Goal: Obtain resource: Obtain resource

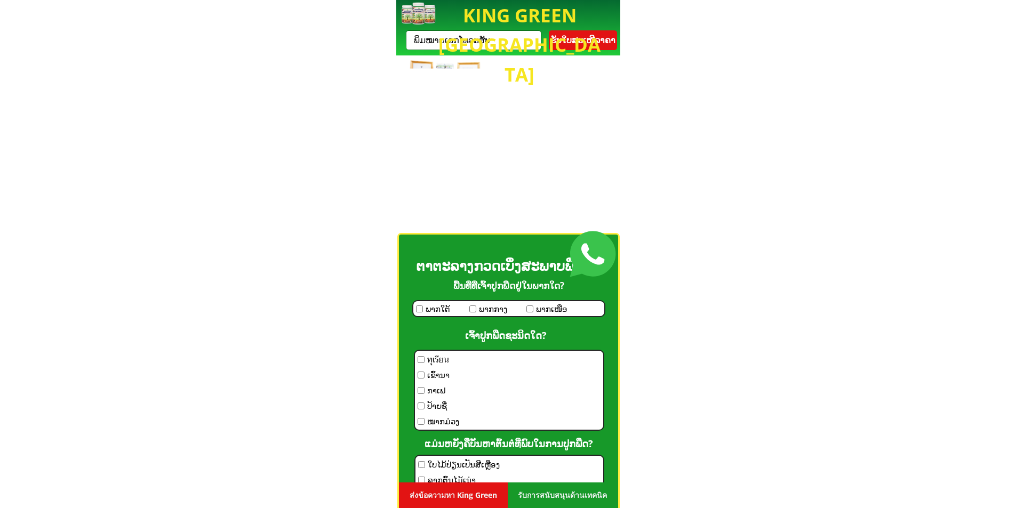
scroll to position [800, 0]
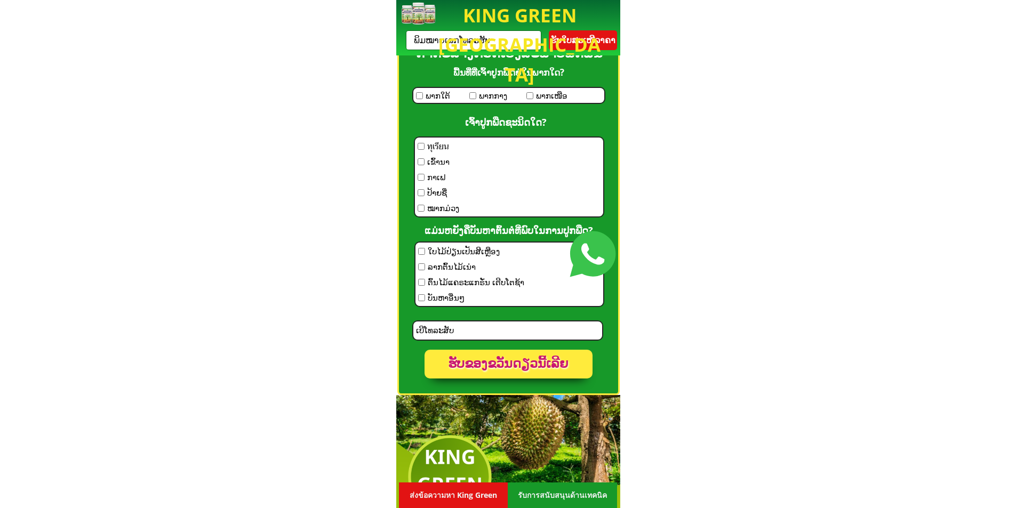
click at [470, 332] on input "tel" at bounding box center [507, 331] width 189 height 18
click at [455, 249] on span "ໃບໄມ້ປ່ຽນເປັນສີເຫຼືອງ" at bounding box center [476, 251] width 97 height 13
checkbox input "true"
click at [439, 146] on span "ทุเรียน" at bounding box center [443, 146] width 32 height 13
checkbox input "true"
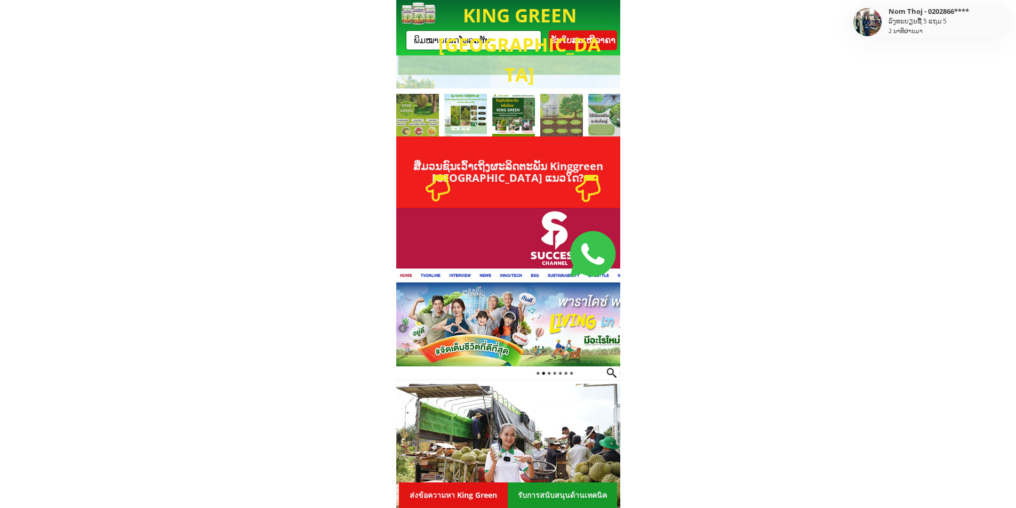
scroll to position [1547, 0]
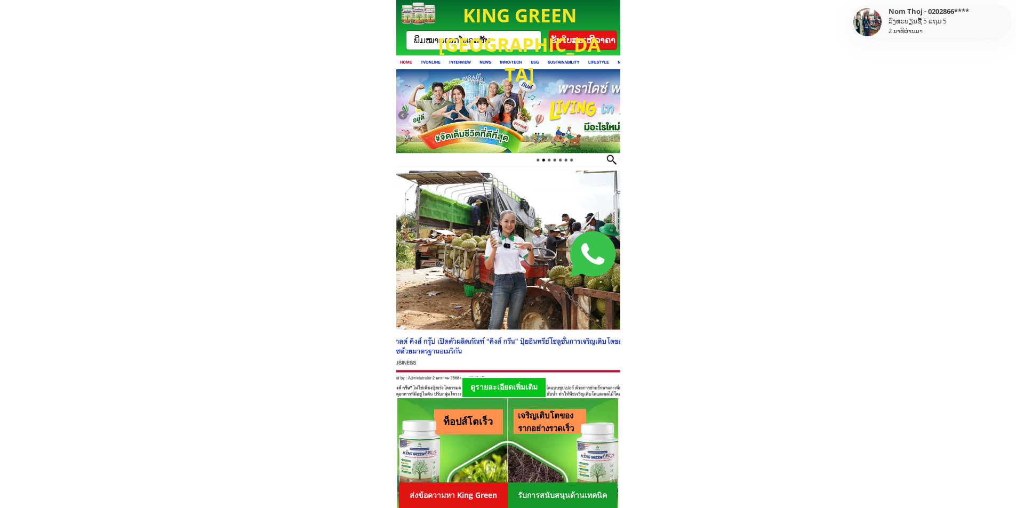
click at [541, 490] on p "รับการสนับสนุนด้านเทคนิค" at bounding box center [562, 496] width 109 height 26
click at [438, 496] on p "ส่งข้อความหา King Green" at bounding box center [453, 496] width 109 height 26
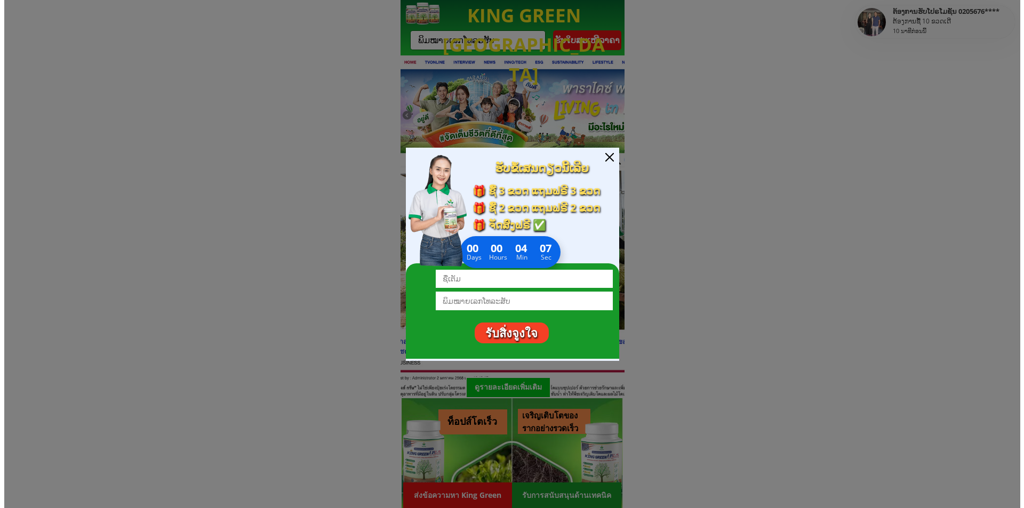
scroll to position [0, 0]
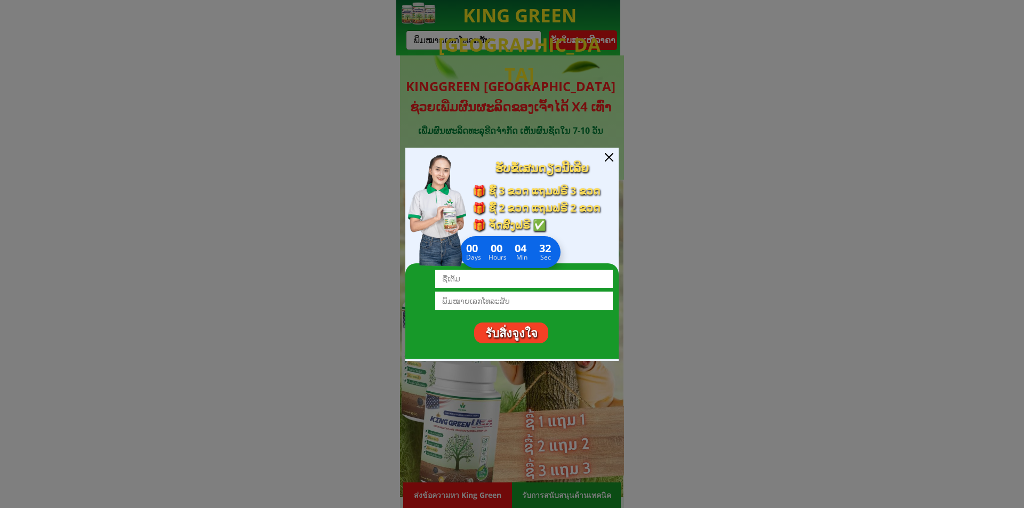
click at [610, 157] on div at bounding box center [609, 157] width 9 height 9
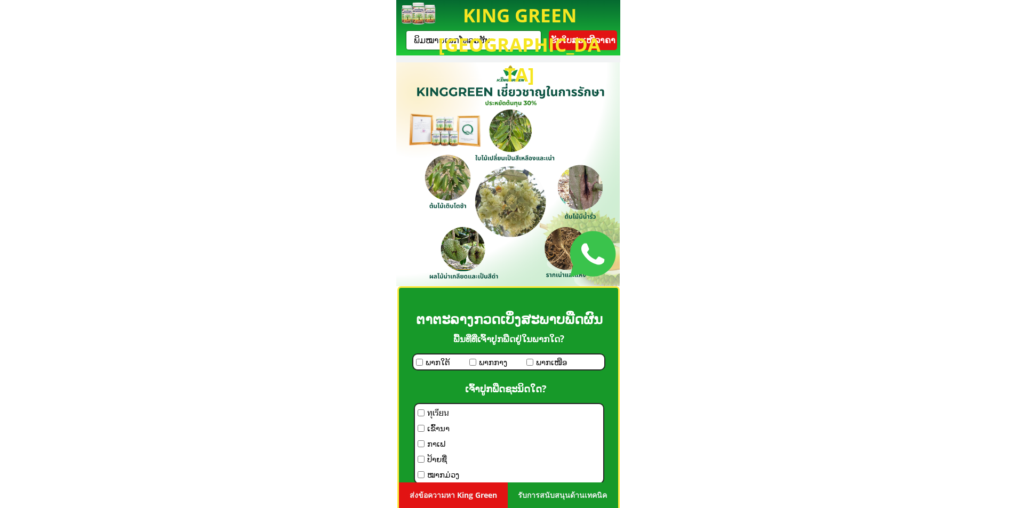
click at [495, 206] on div at bounding box center [507, 174] width 226 height 224
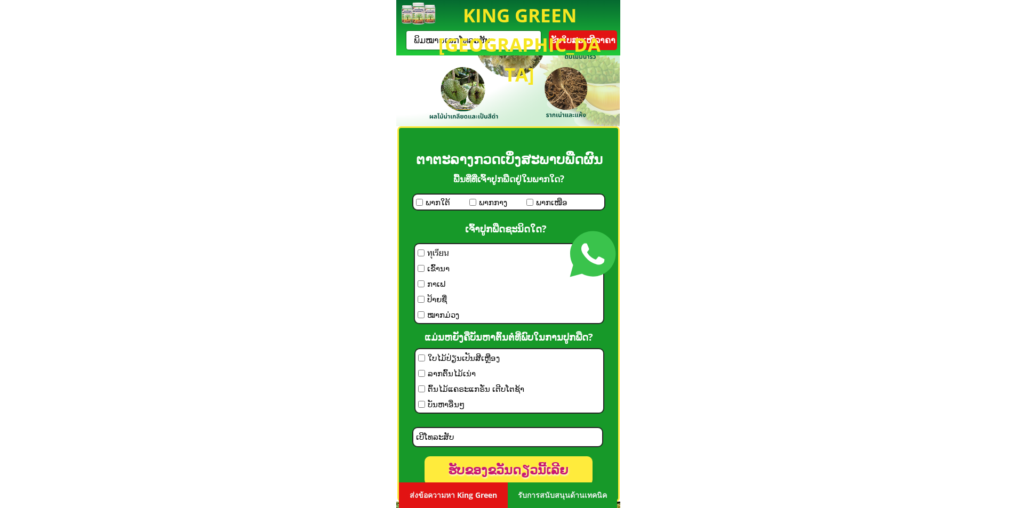
click at [438, 252] on span "ทุเรียน" at bounding box center [443, 253] width 32 height 13
checkbox input "true"
click at [474, 204] on input "checkbox" at bounding box center [472, 202] width 7 height 7
checkbox input "true"
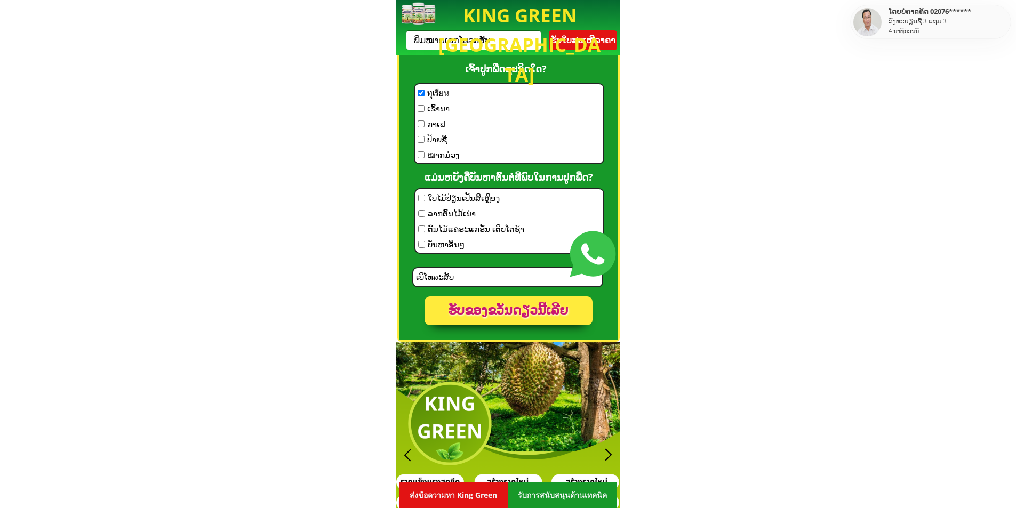
click at [448, 207] on span "ລາກຕົ້ນໄມ້ເນ່າ" at bounding box center [476, 213] width 97 height 13
checkbox input "true"
click at [454, 283] on input "tel" at bounding box center [507, 277] width 189 height 18
click at [490, 310] on p "ຮັບຂອງຂວັນດຽວນີ້ເລີຍ" at bounding box center [509, 311] width 169 height 29
click at [473, 267] on div at bounding box center [507, 277] width 191 height 20
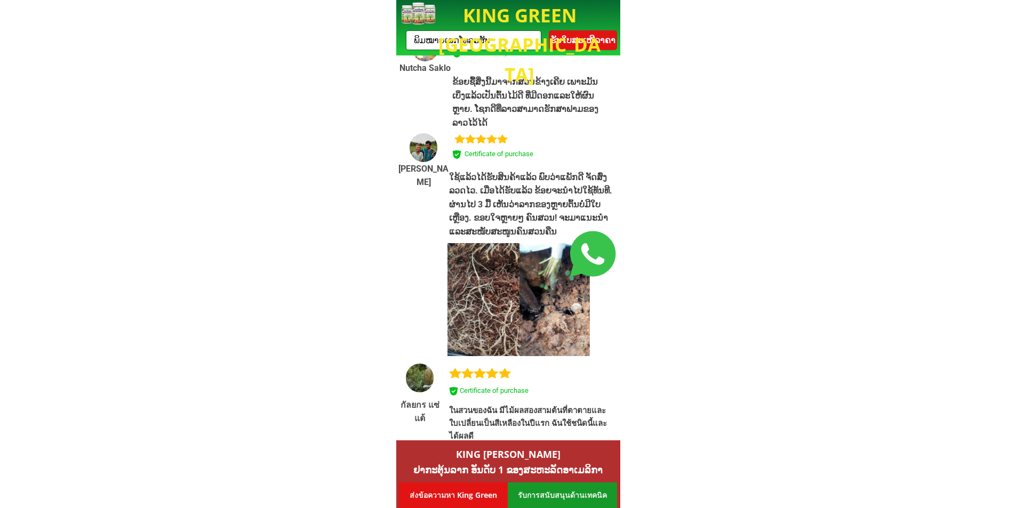
scroll to position [8859, 0]
